Goal: Find specific page/section: Find specific page/section

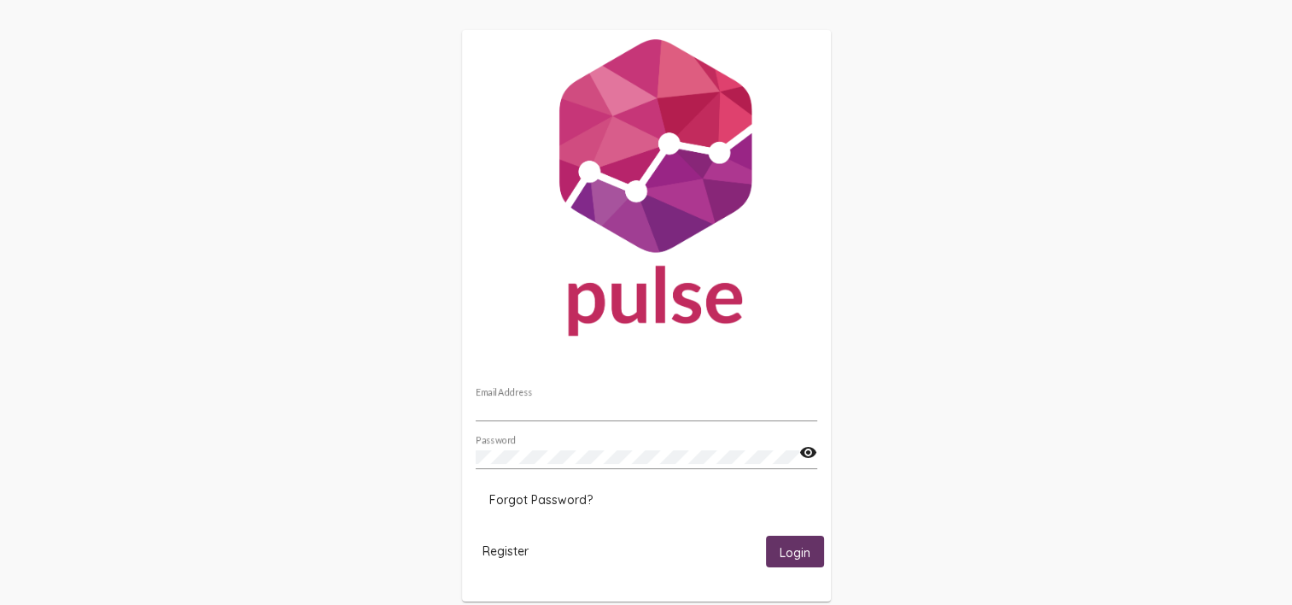
type input "[PERSON_NAME][EMAIL_ADDRESS][PERSON_NAME][DOMAIN_NAME]"
click at [823, 550] on button "Login" at bounding box center [795, 551] width 58 height 32
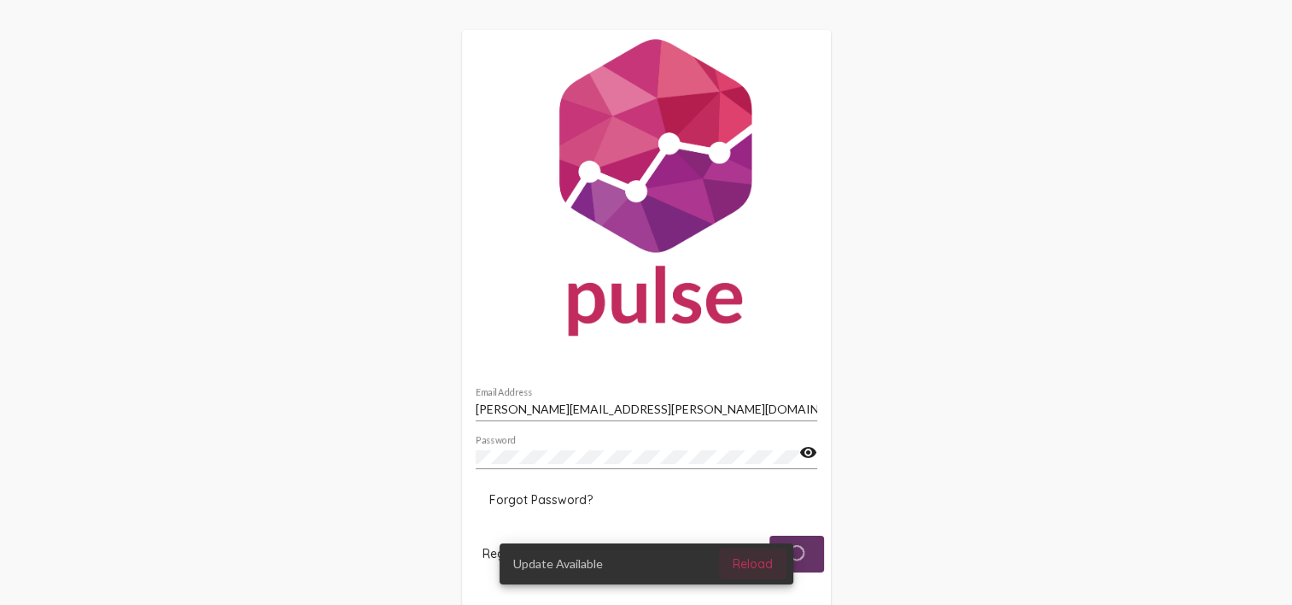
click at [745, 575] on button "Reload" at bounding box center [752, 563] width 67 height 31
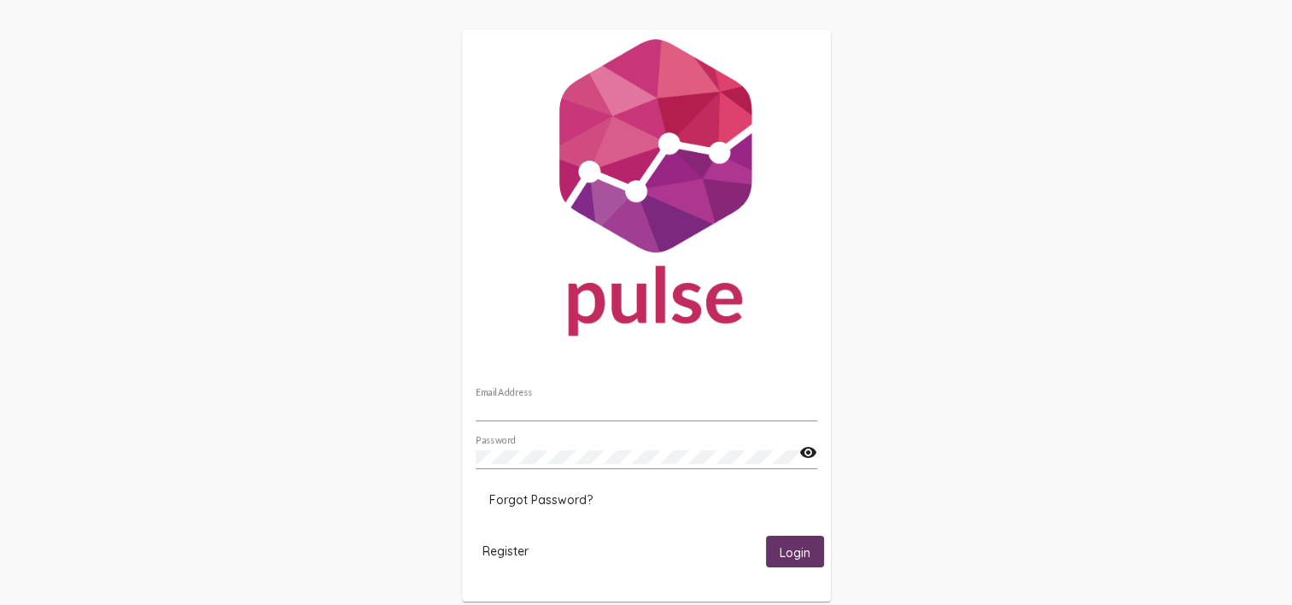
type input "sean.abeyta@hsimail.org"
click at [796, 546] on span "Login" at bounding box center [795, 551] width 31 height 15
click at [785, 576] on mat-card "sean.abeyta@hsimail.org Email Address Password visibility Forgot Password? Regi…" at bounding box center [646, 345] width 369 height 631
drag, startPoint x: 785, startPoint y: 576, endPoint x: 791, endPoint y: 564, distance: 14.1
click at [791, 564] on button "Login" at bounding box center [795, 551] width 58 height 32
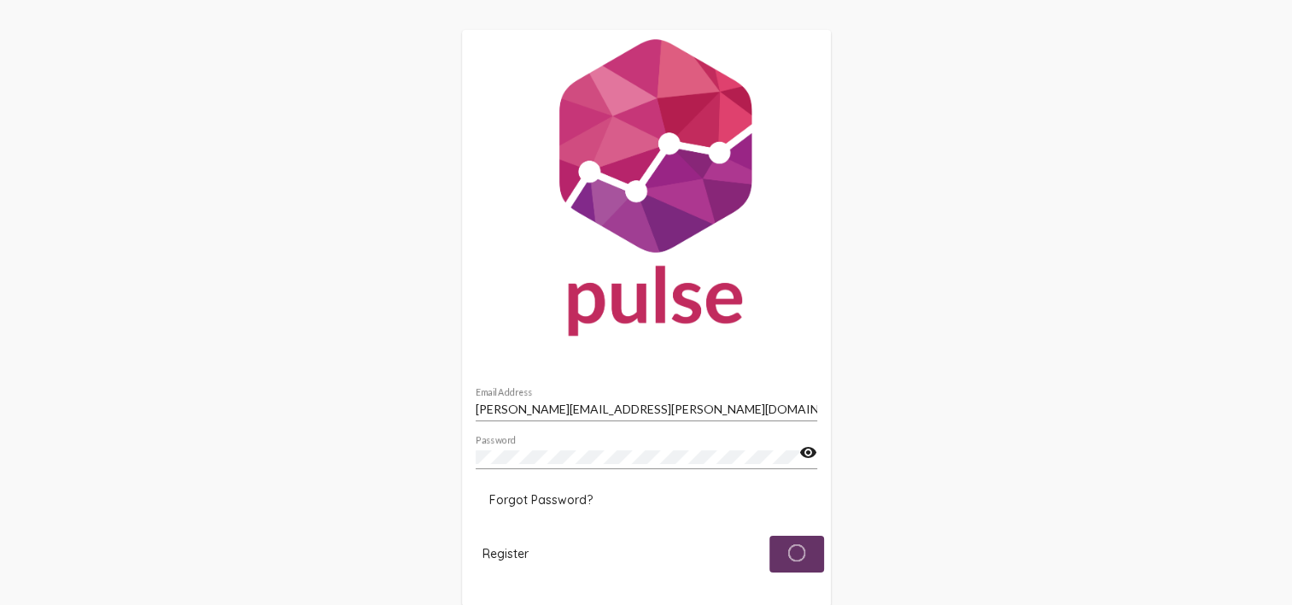
click at [944, 451] on div "sean.abeyta@hsimail.org Email Address Password visibility Forgot Password? Regi…" at bounding box center [646, 318] width 1292 height 636
click at [796, 559] on span "Login" at bounding box center [795, 551] width 31 height 15
click at [792, 547] on span "Login" at bounding box center [795, 551] width 31 height 15
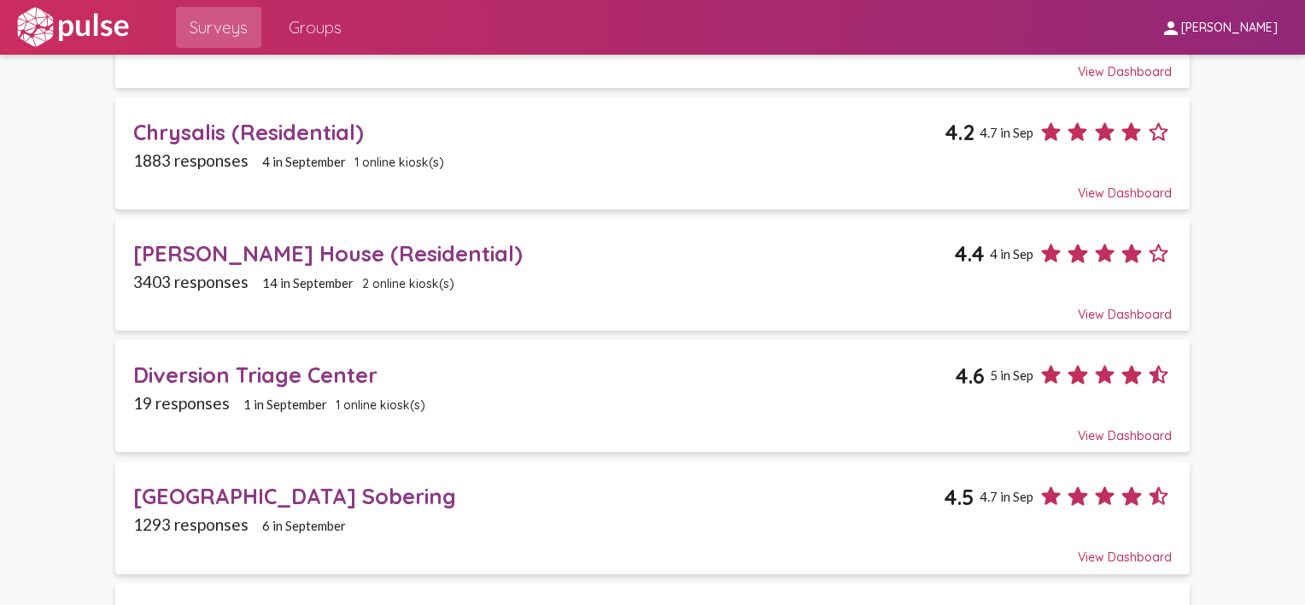
scroll to position [444, 0]
click at [276, 246] on div "[PERSON_NAME] House (Residential)" at bounding box center [543, 253] width 821 height 26
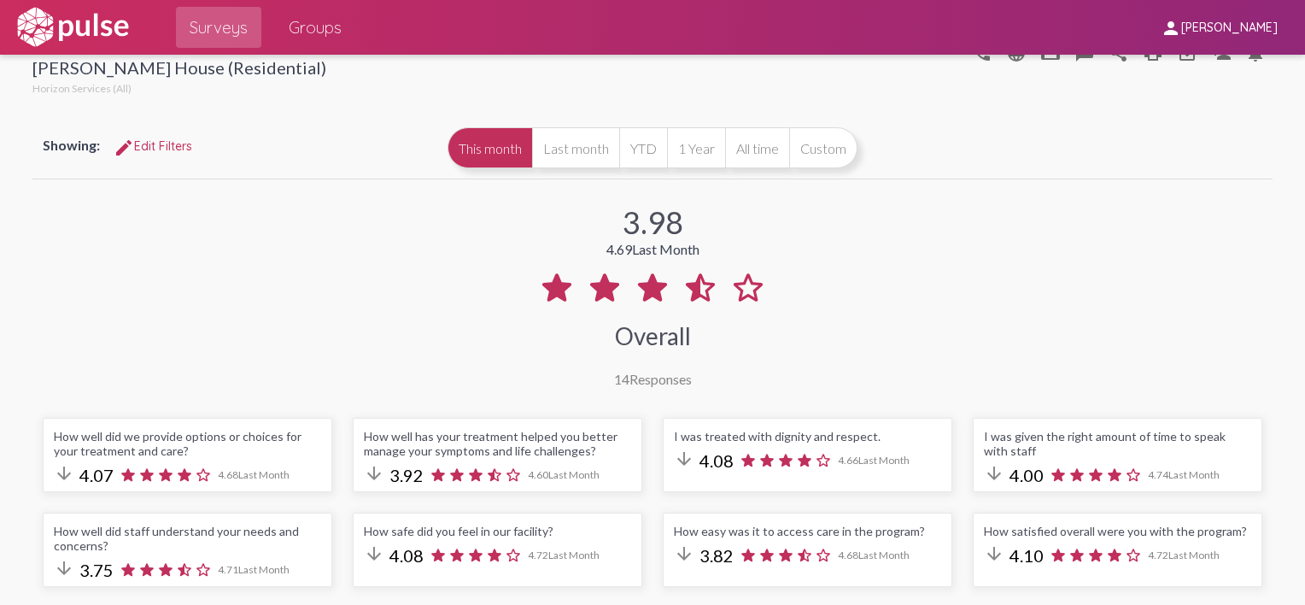
scroll to position [17, 0]
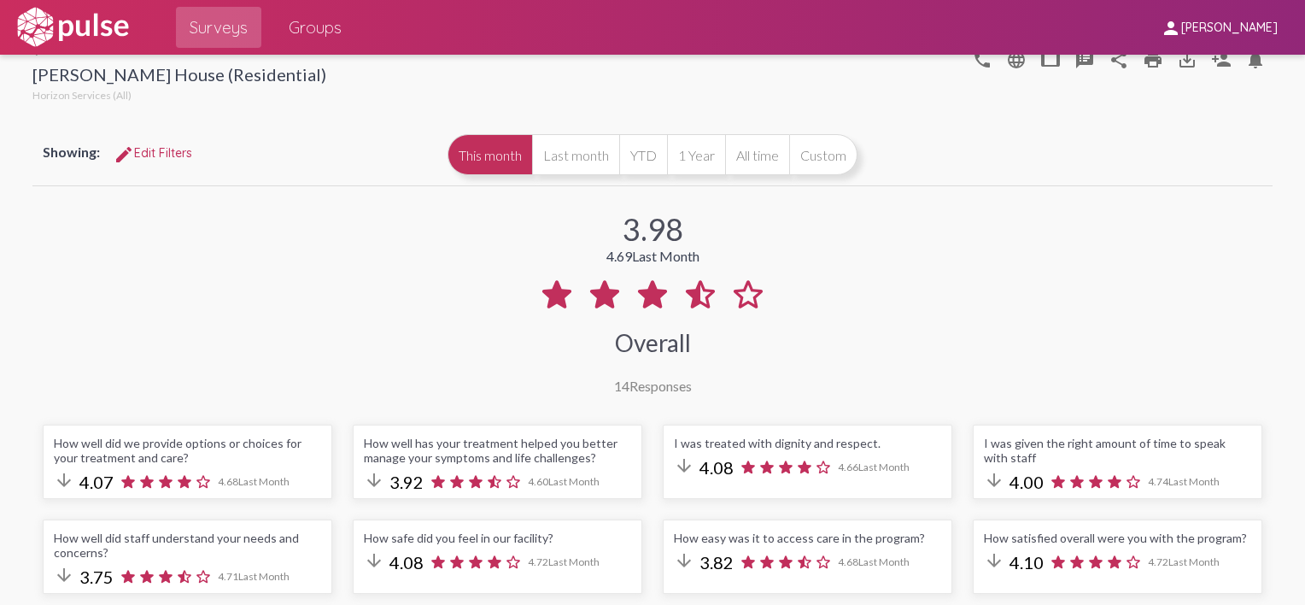
click at [113, 31] on img at bounding box center [73, 27] width 118 height 43
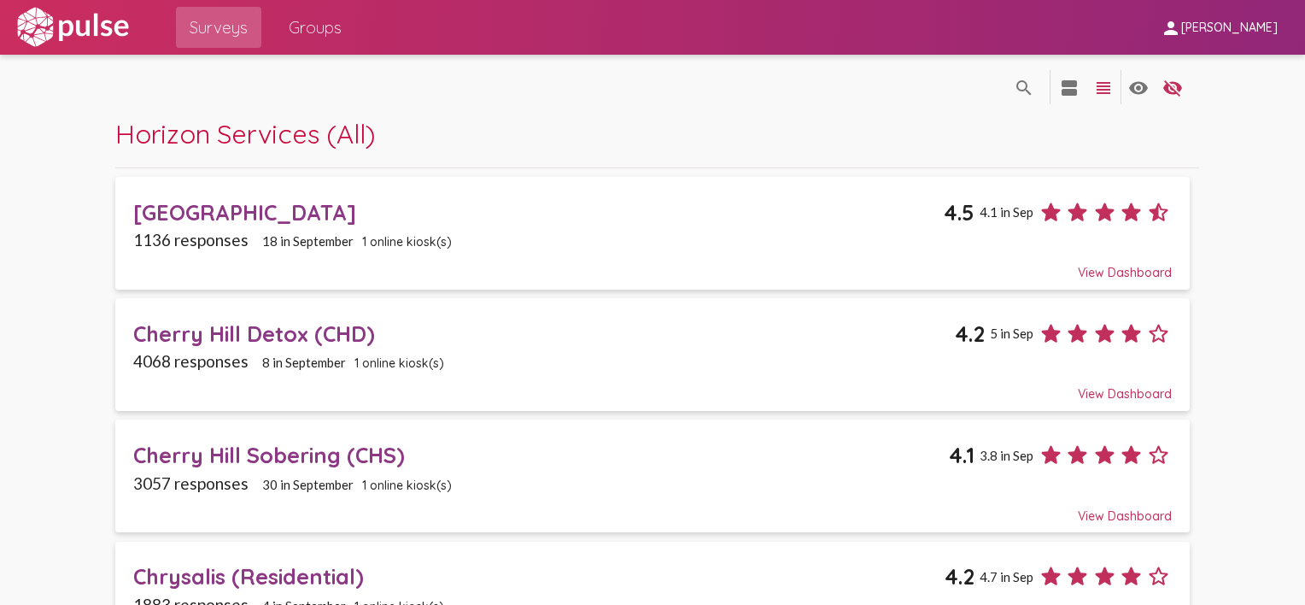
click at [266, 333] on div "Cherry Hill Detox (CHD)" at bounding box center [544, 333] width 822 height 26
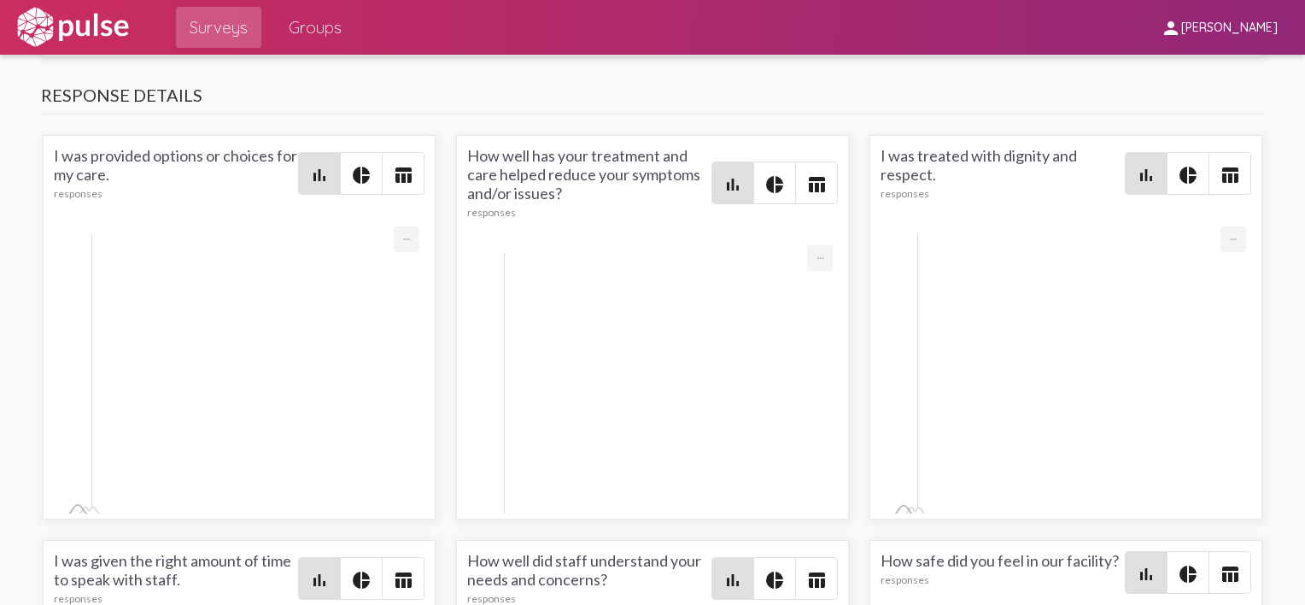
scroll to position [2207, 0]
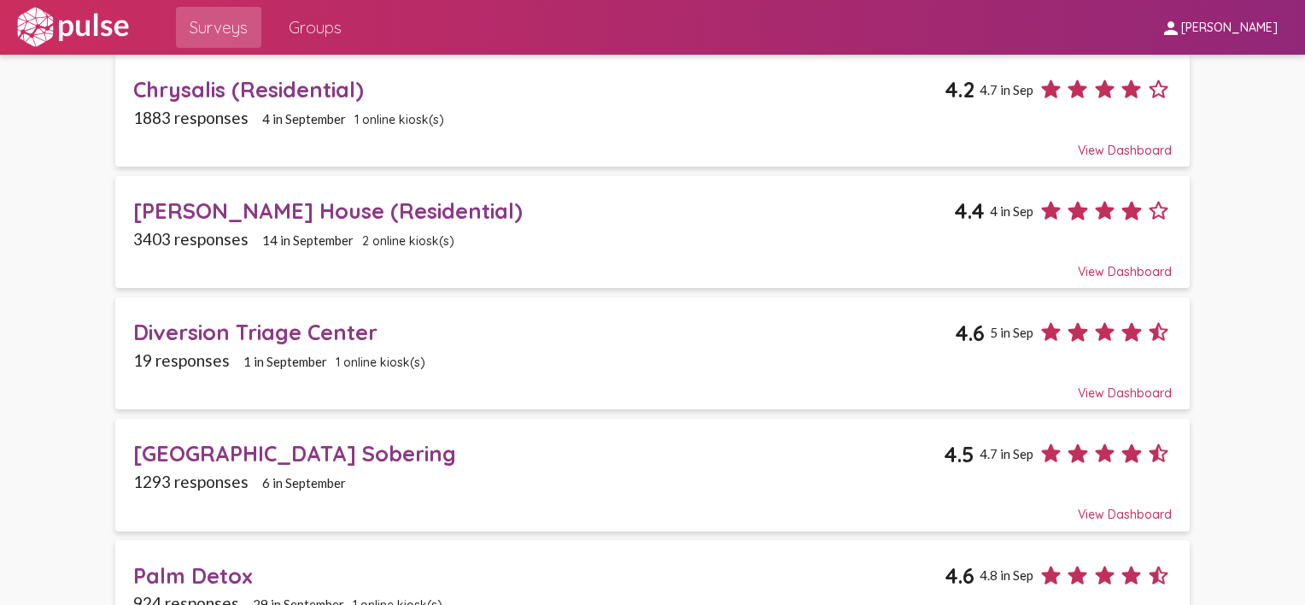
scroll to position [485, 0]
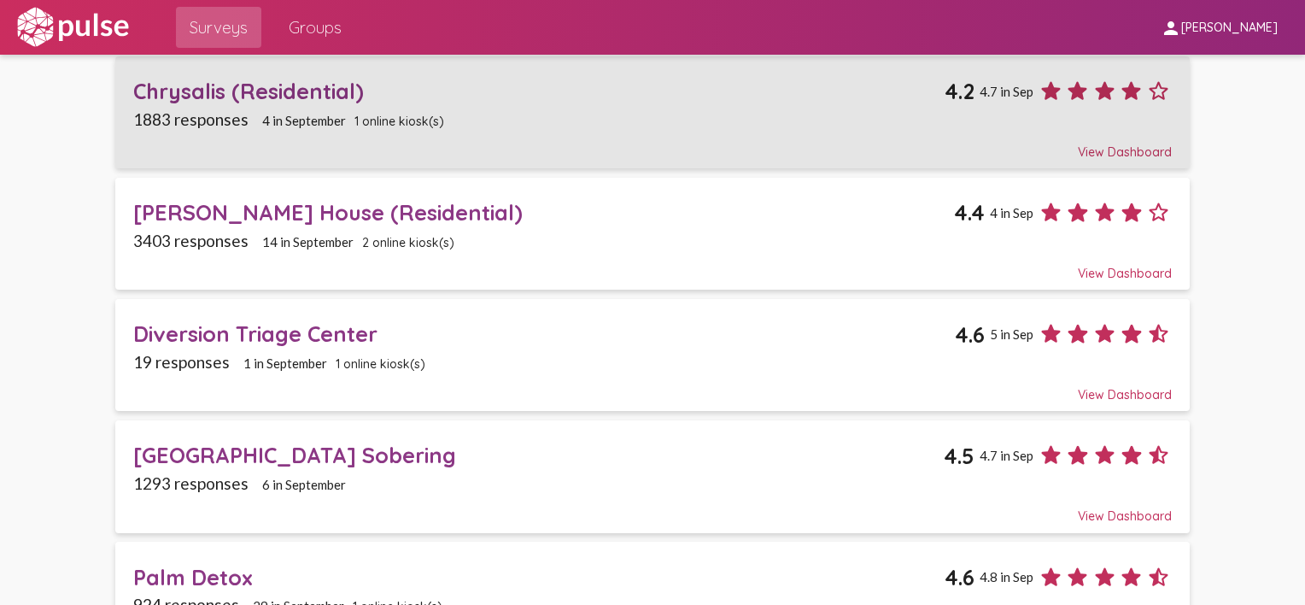
click at [287, 87] on div "Chrysalis (Residential)" at bounding box center [538, 91] width 811 height 26
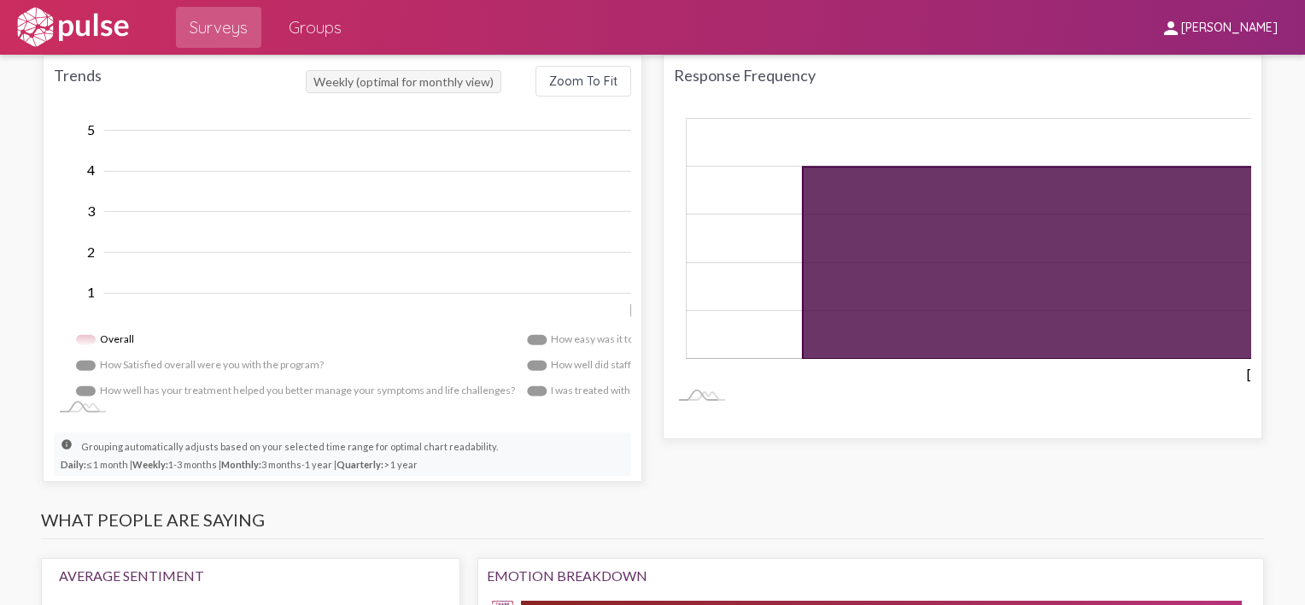
scroll to position [1062, 0]
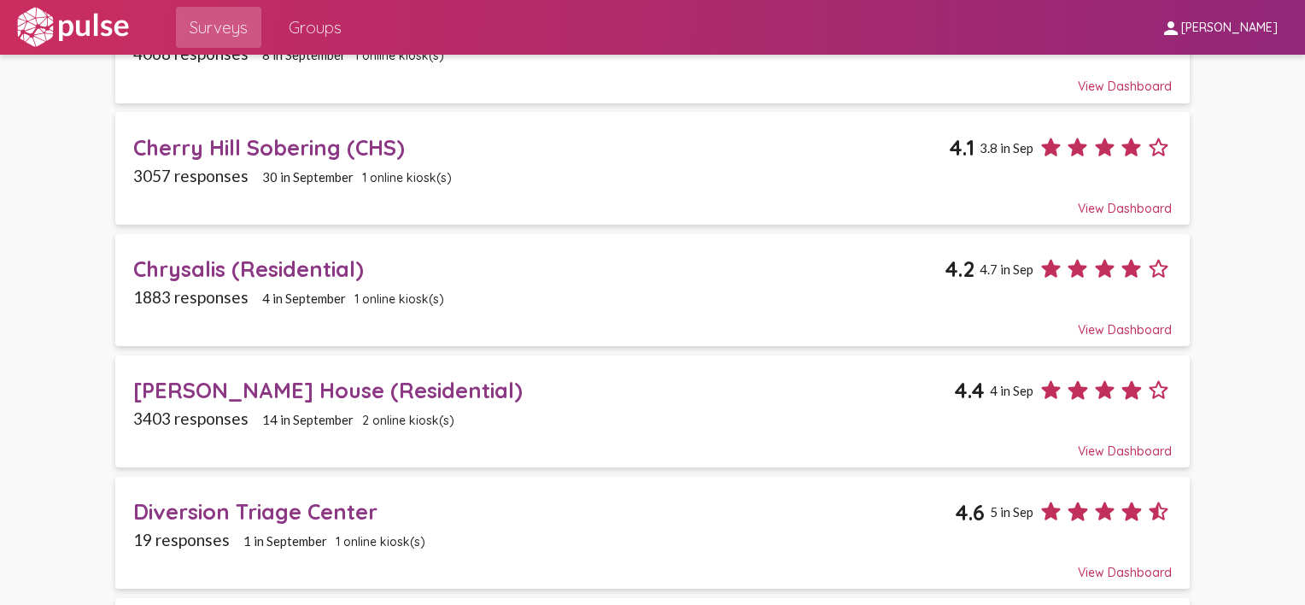
scroll to position [301, 0]
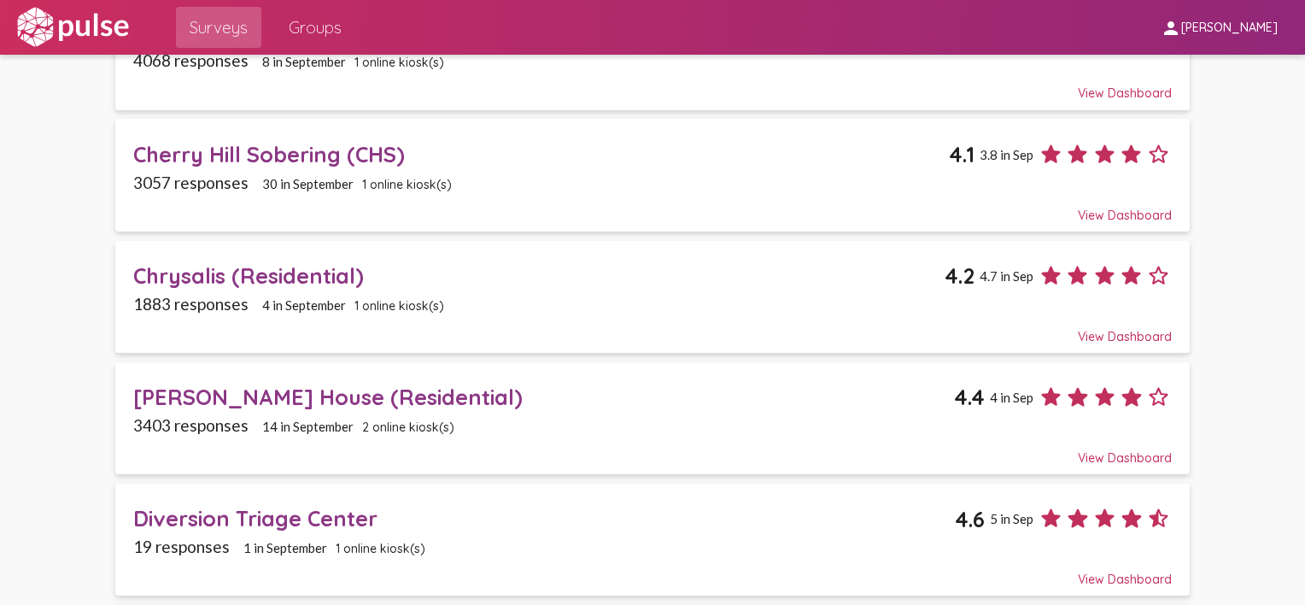
click at [285, 161] on div "Cherry Hill Sobering (CHS)" at bounding box center [541, 154] width 816 height 26
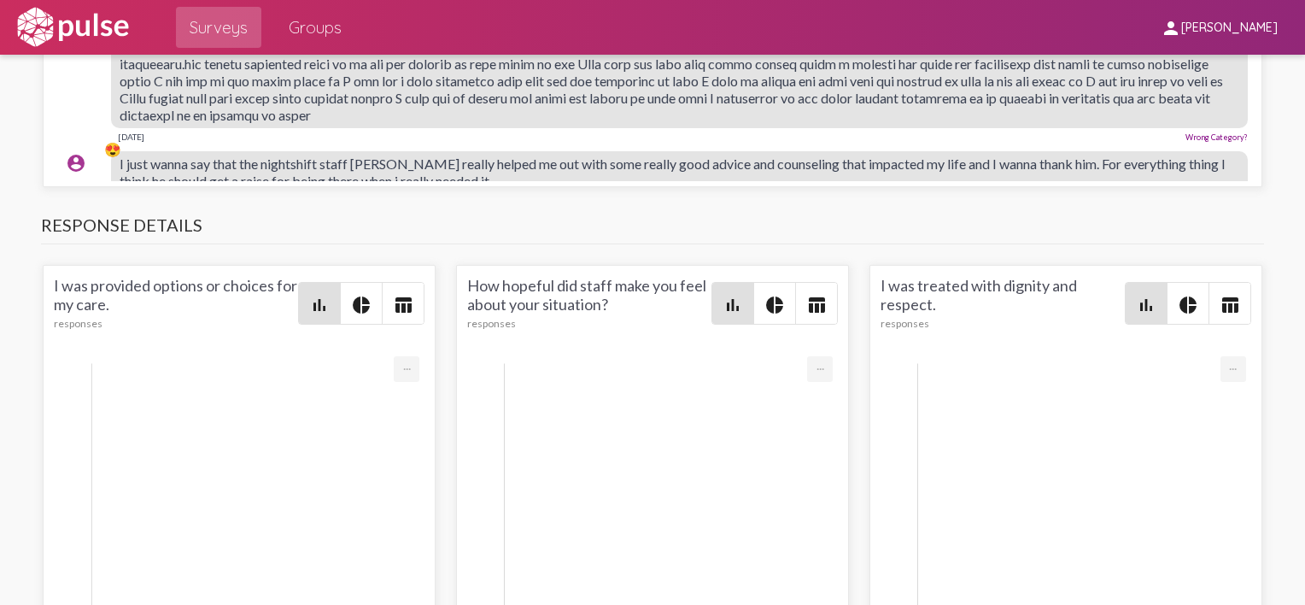
scroll to position [2015, 0]
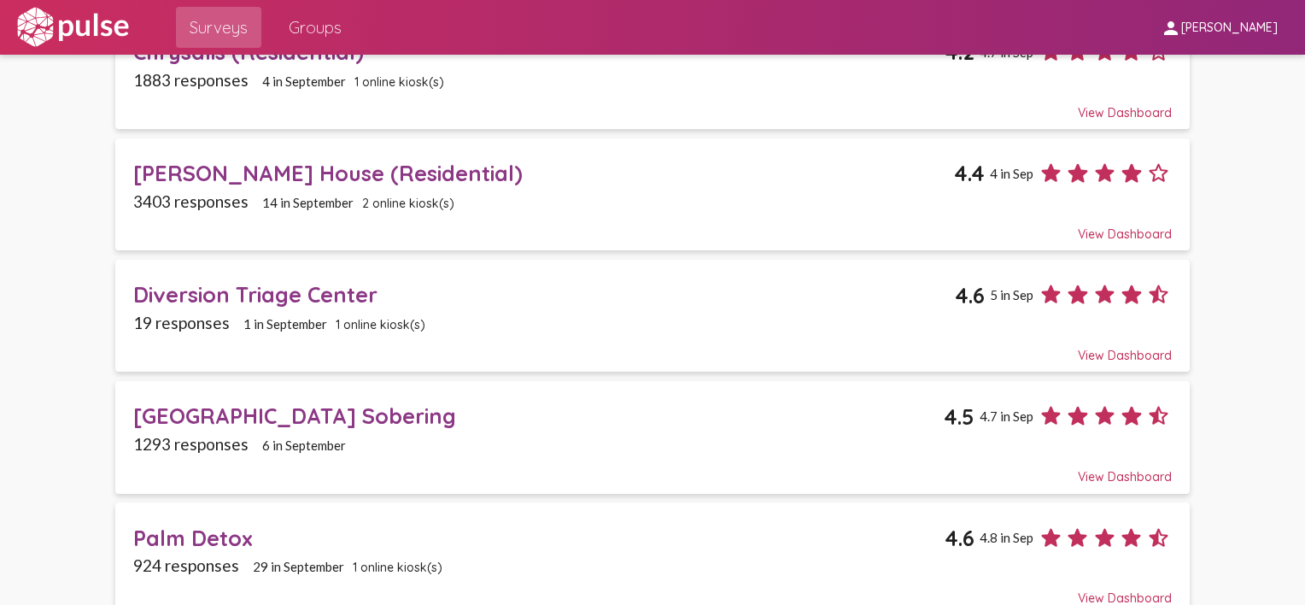
scroll to position [535, 0]
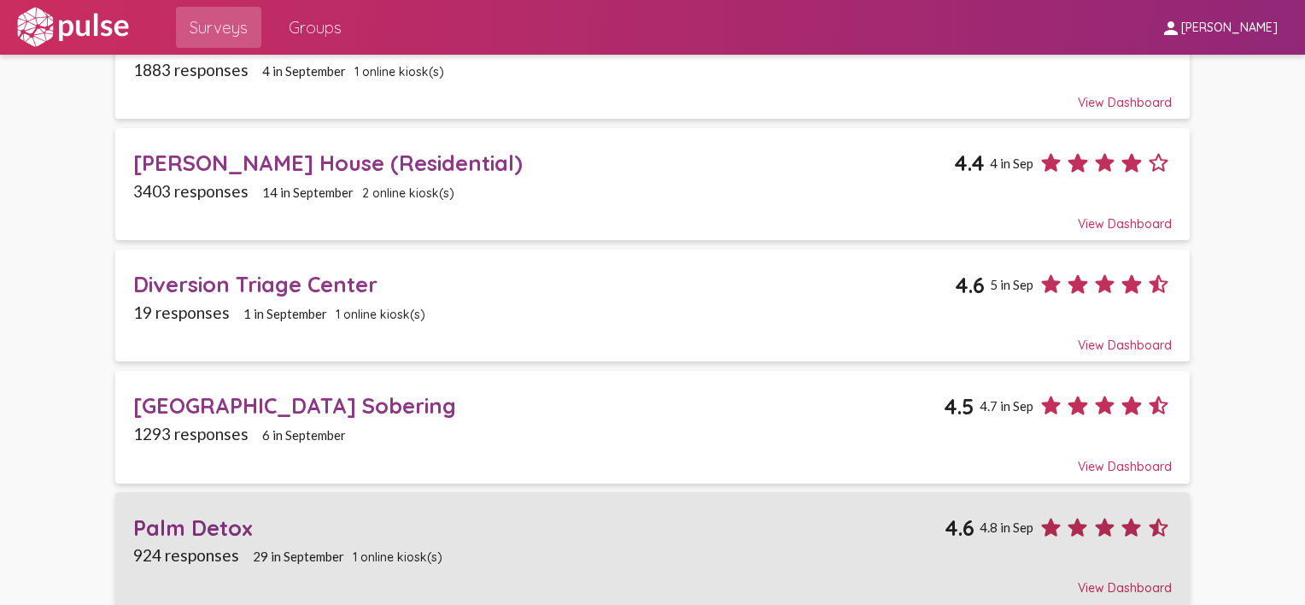
click at [172, 514] on div "Palm Detox" at bounding box center [538, 527] width 811 height 26
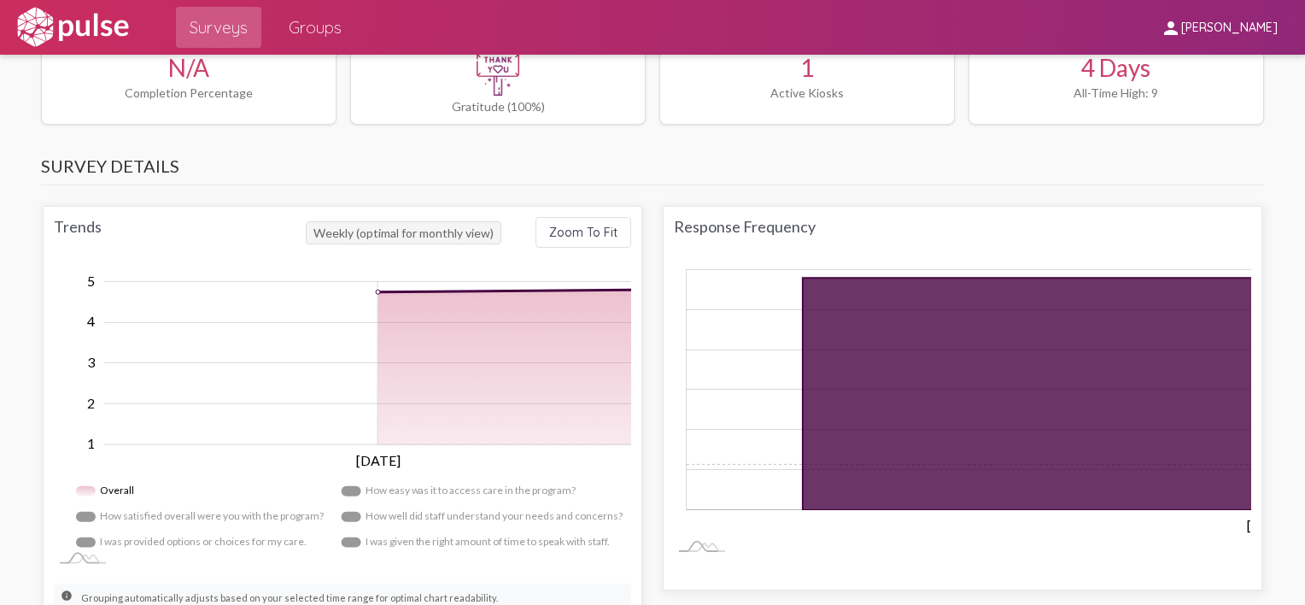
scroll to position [936, 0]
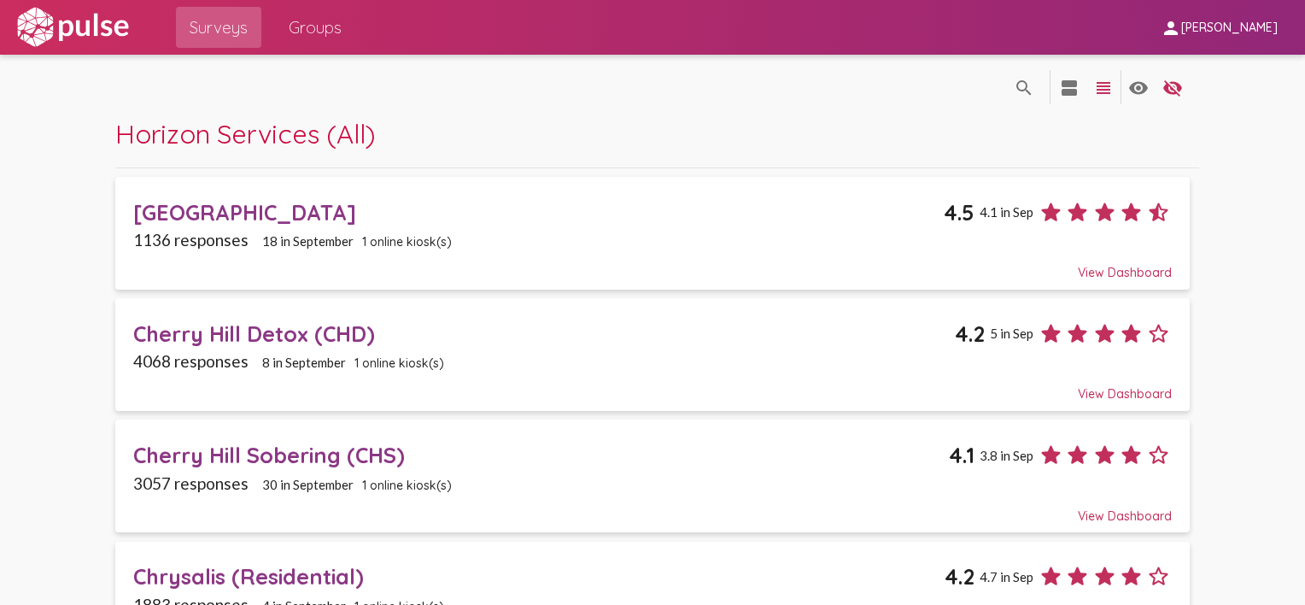
click at [741, 99] on div "search_off search view_agenda view_headline visibility visibility_off settings" at bounding box center [652, 86] width 1074 height 62
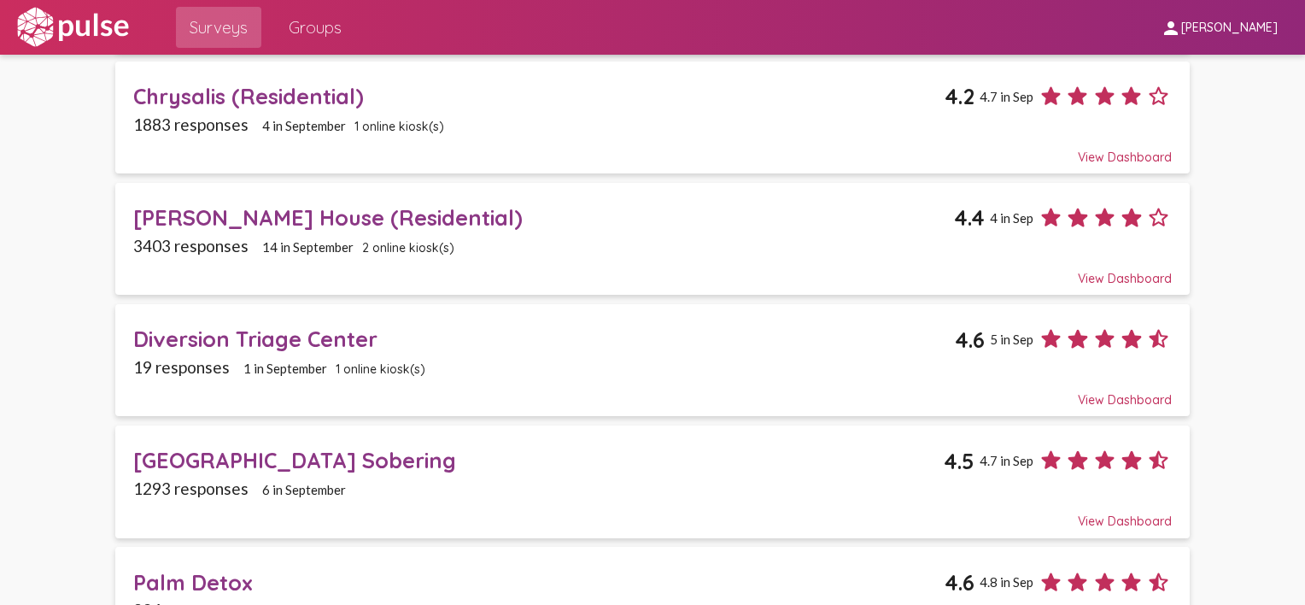
scroll to position [481, 0]
click at [247, 213] on div "[PERSON_NAME] House (Residential)" at bounding box center [543, 216] width 821 height 26
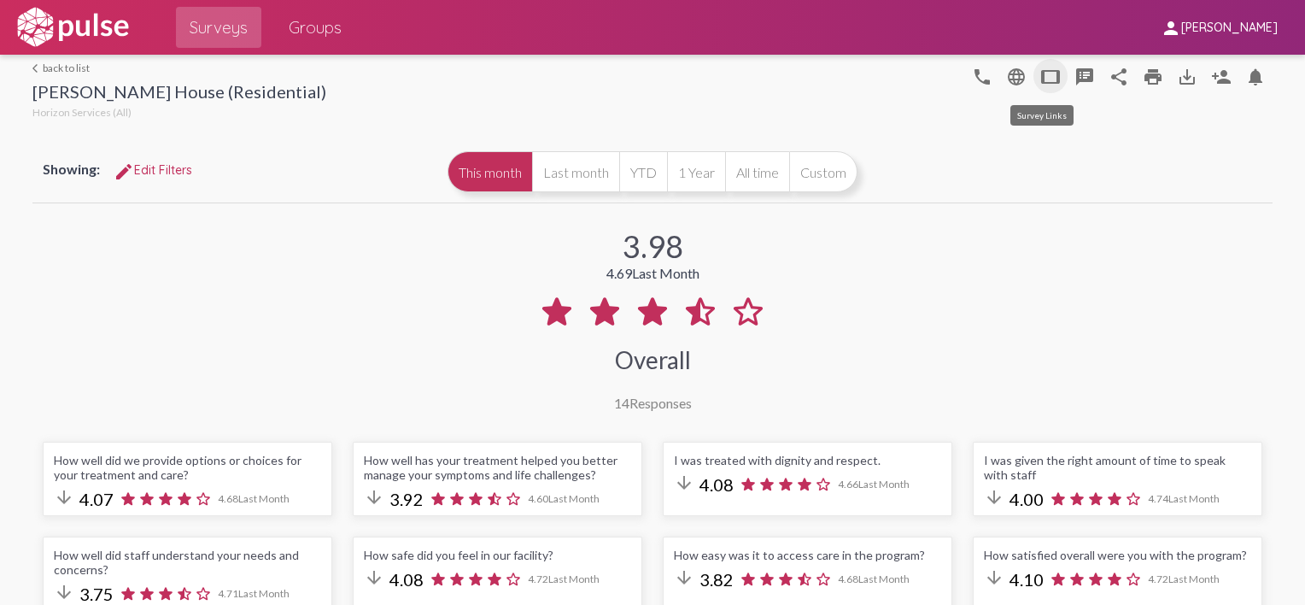
click at [1042, 82] on mat-icon "tablet" at bounding box center [1050, 77] width 20 height 20
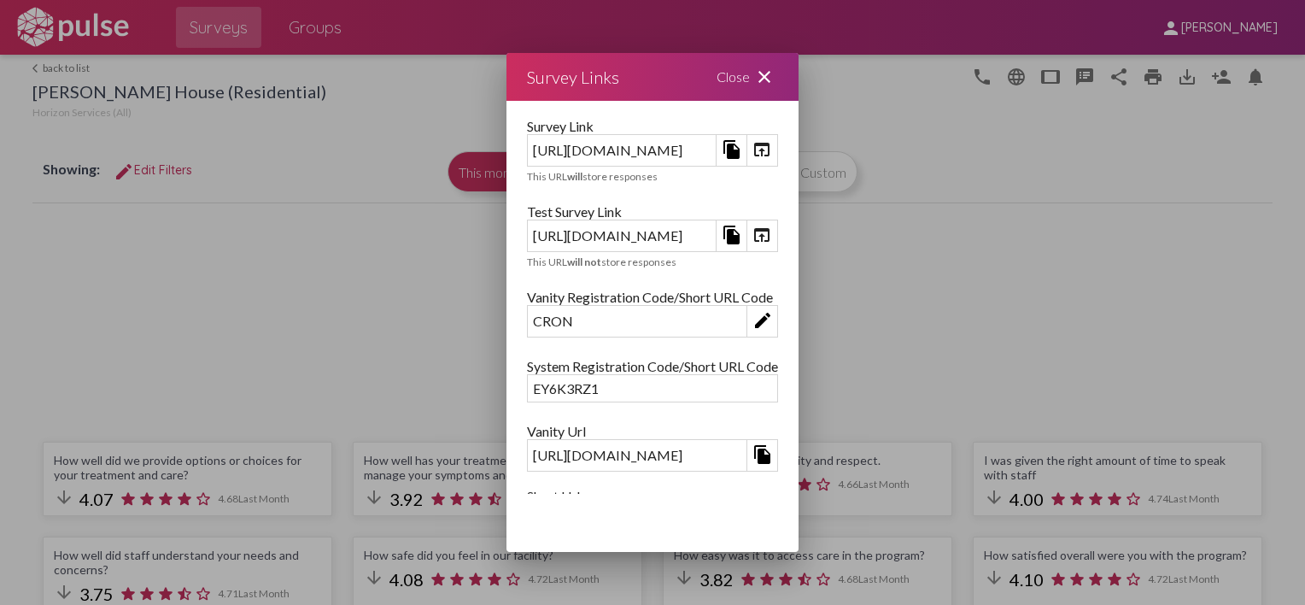
scroll to position [202, 0]
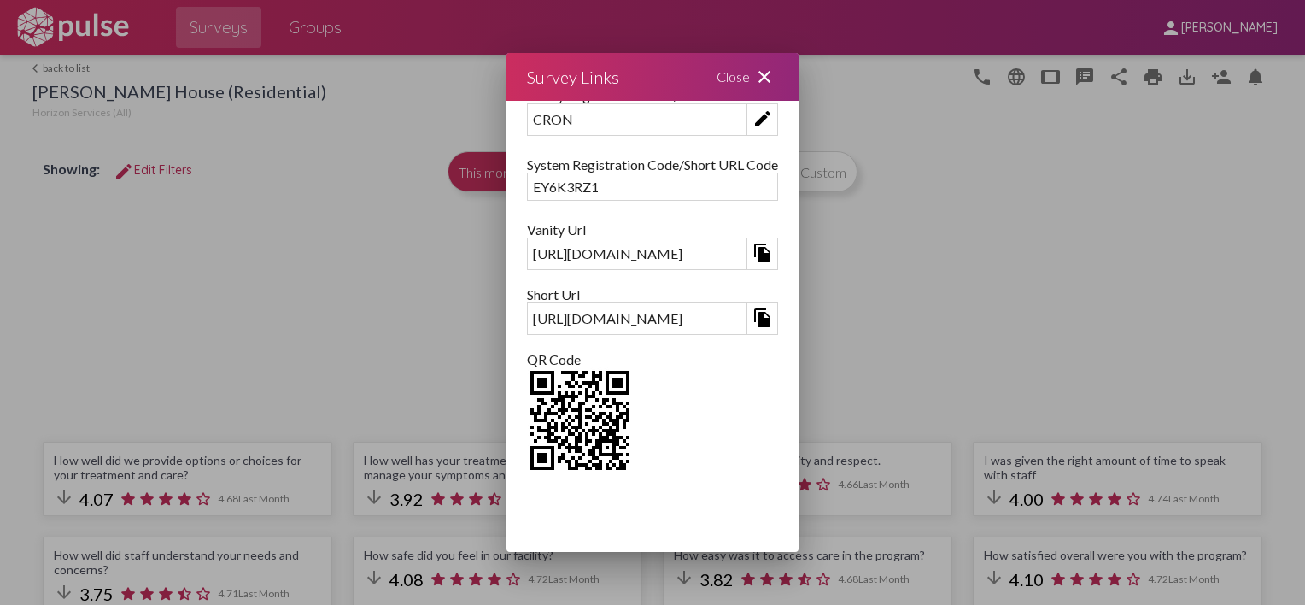
click at [775, 67] on mat-icon "close" at bounding box center [764, 77] width 20 height 20
